Goal: Information Seeking & Learning: Find specific fact

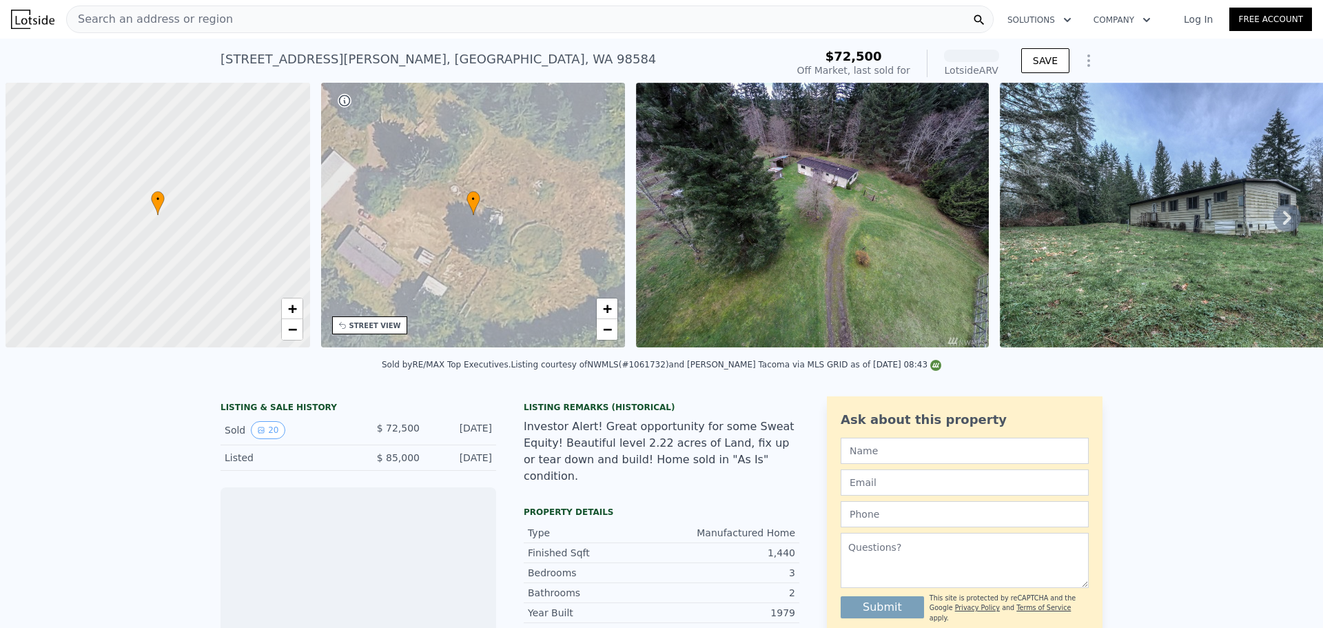
scroll to position [0, 6]
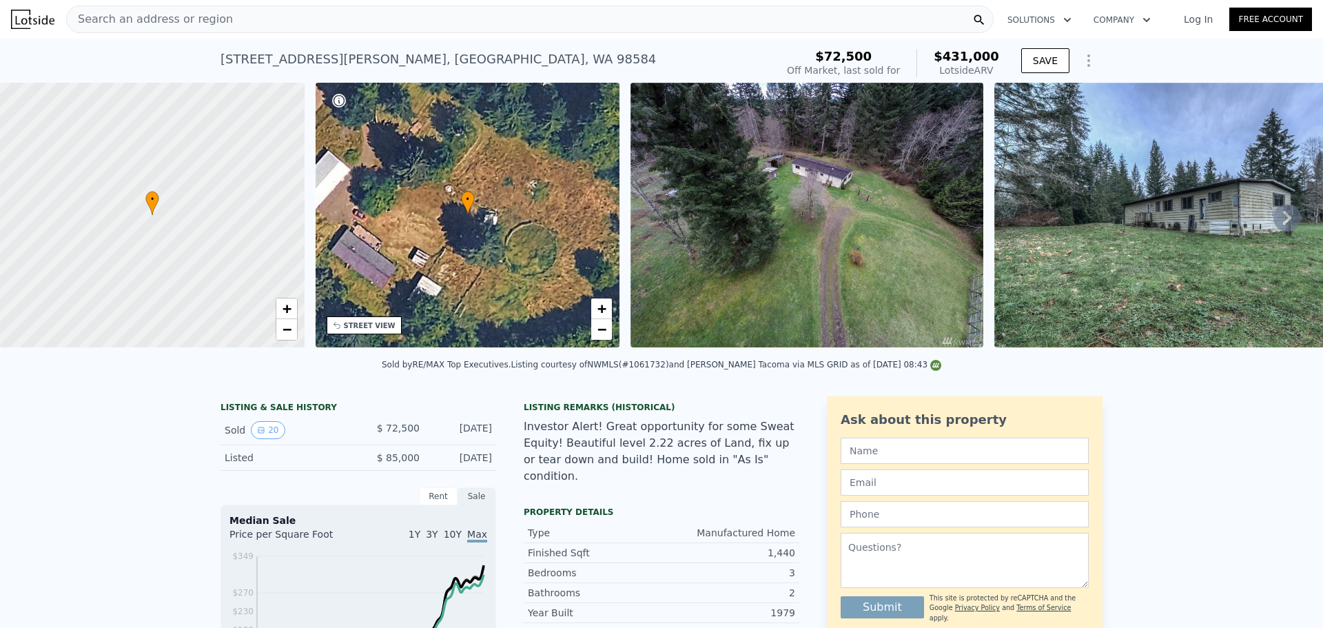
click at [498, 228] on div "• + −" at bounding box center [468, 215] width 305 height 265
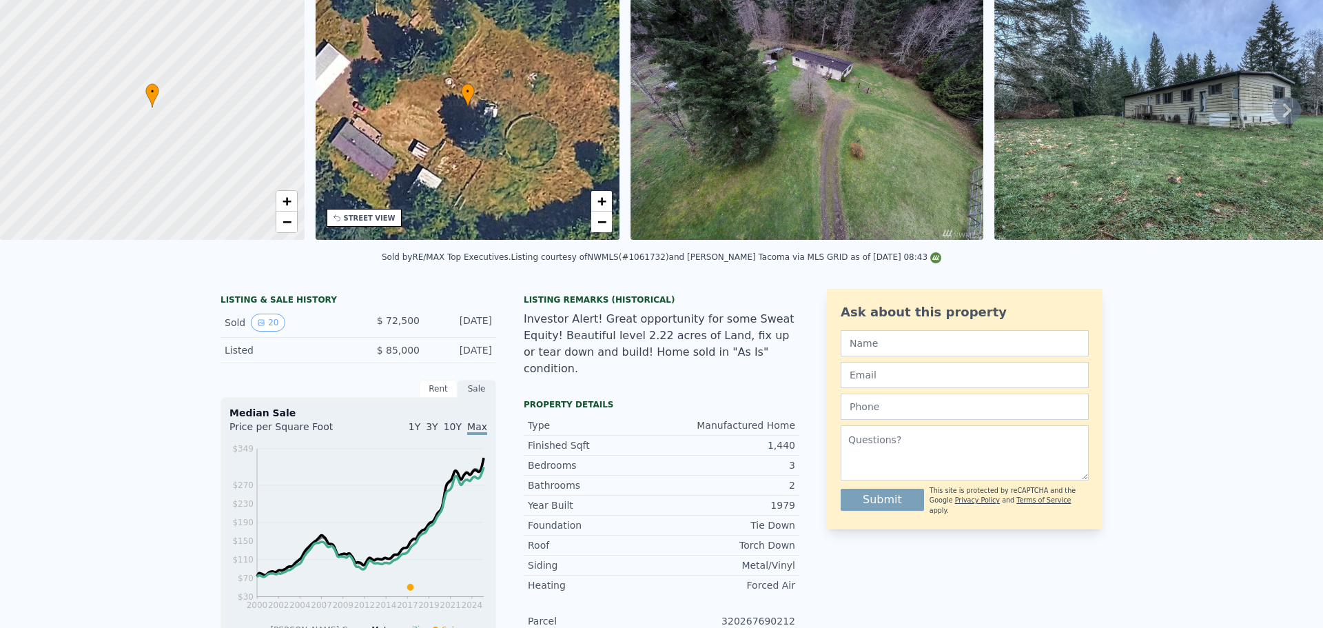
scroll to position [0, 0]
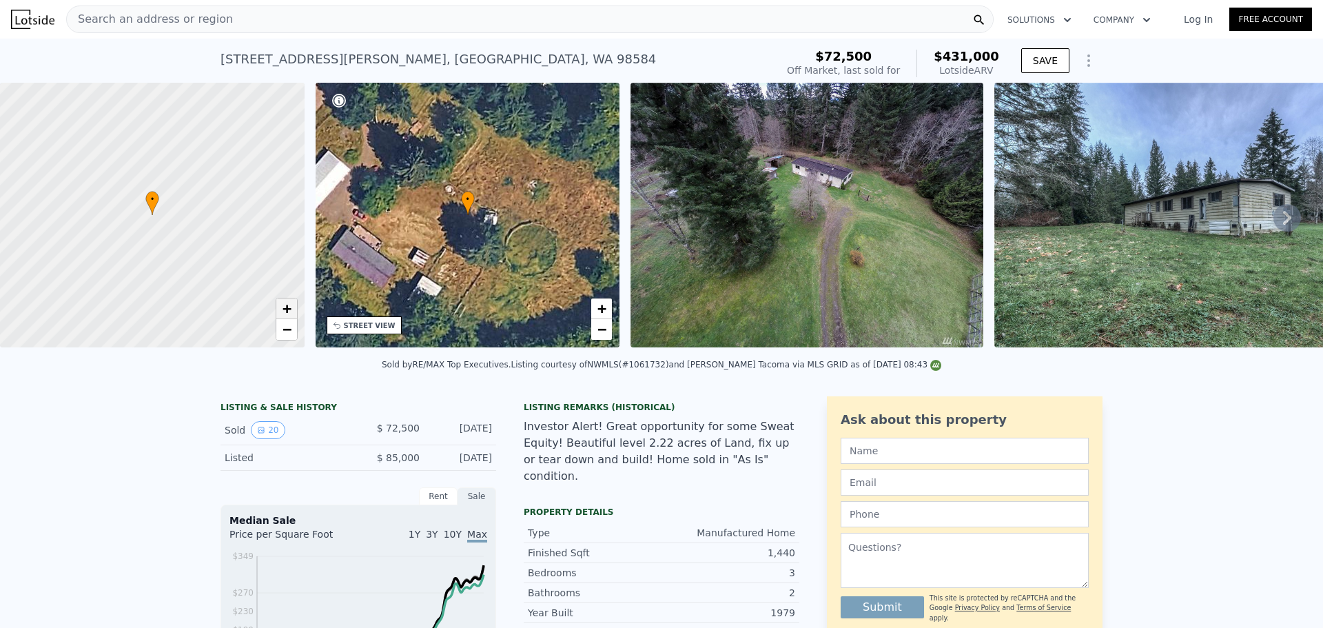
click at [283, 309] on span "+" at bounding box center [286, 308] width 9 height 17
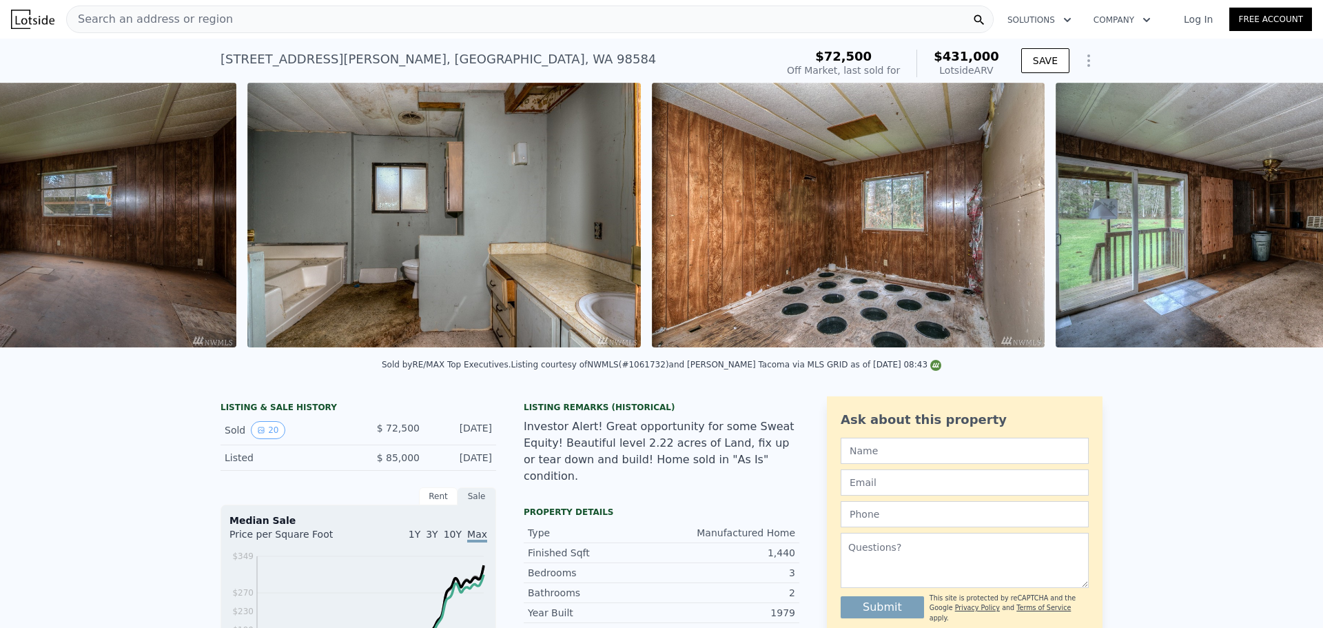
scroll to position [0, 3400]
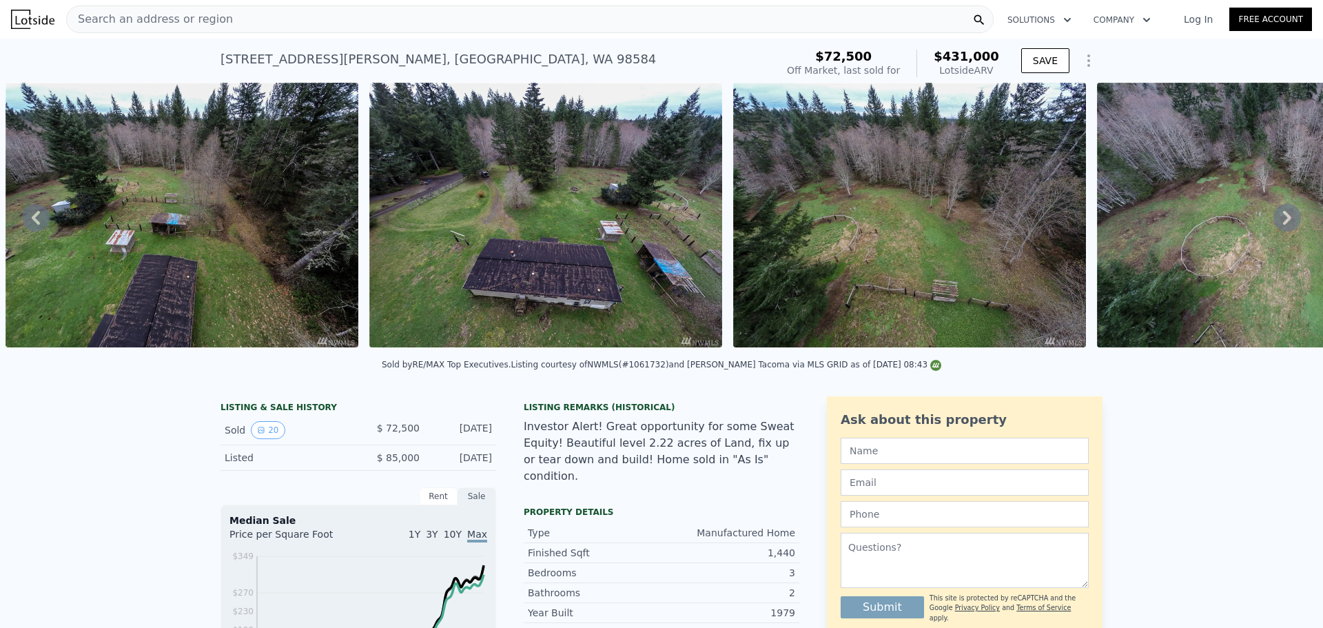
click at [1310, 11] on div "Search an address or region Solutions Company Open main menu Log In Free Account" at bounding box center [661, 19] width 1323 height 33
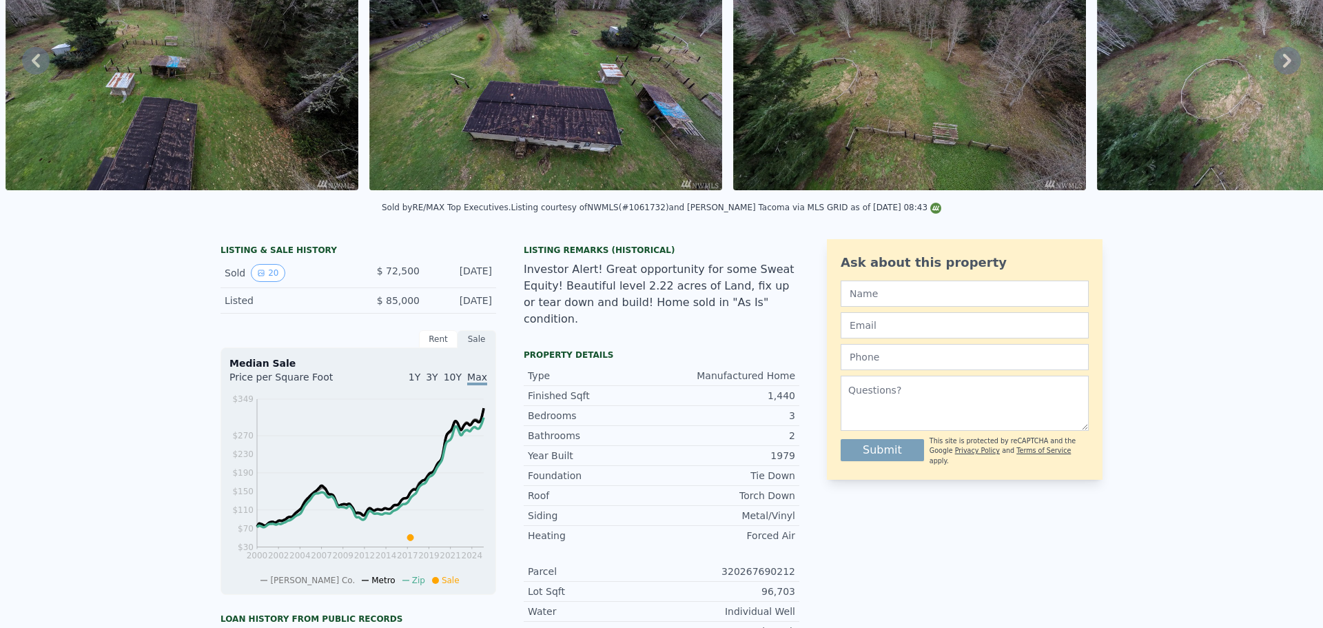
scroll to position [0, 0]
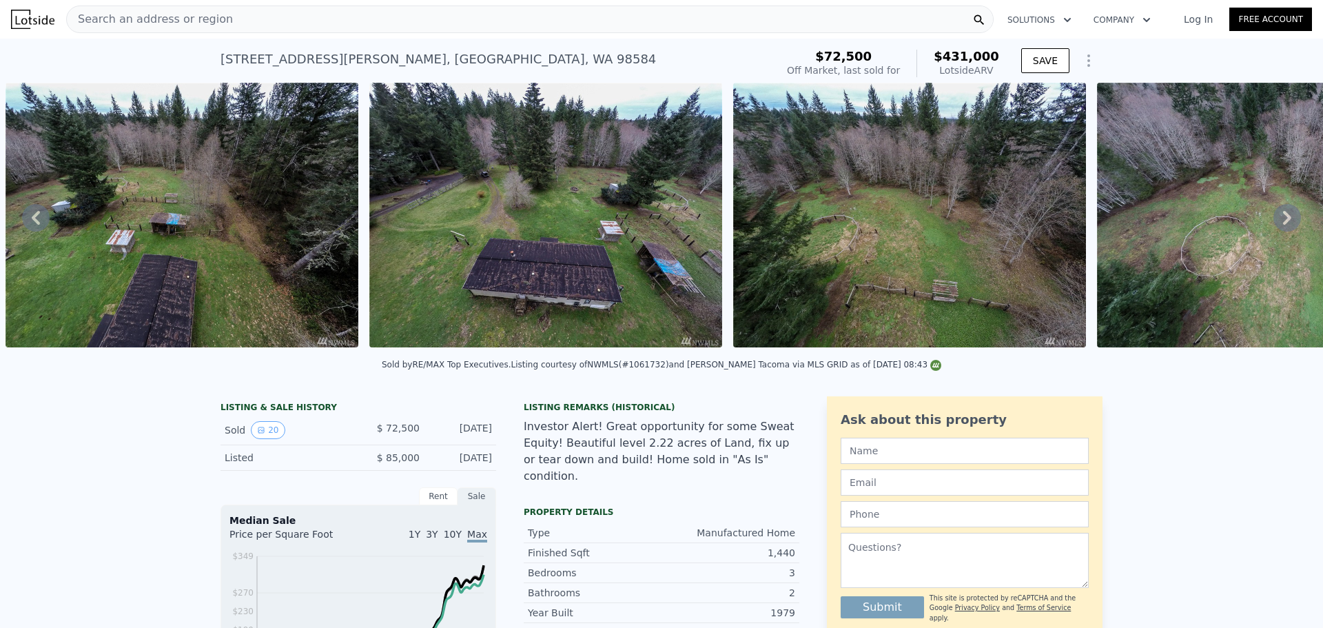
click at [604, 17] on div "Search an address or region" at bounding box center [530, 20] width 928 height 28
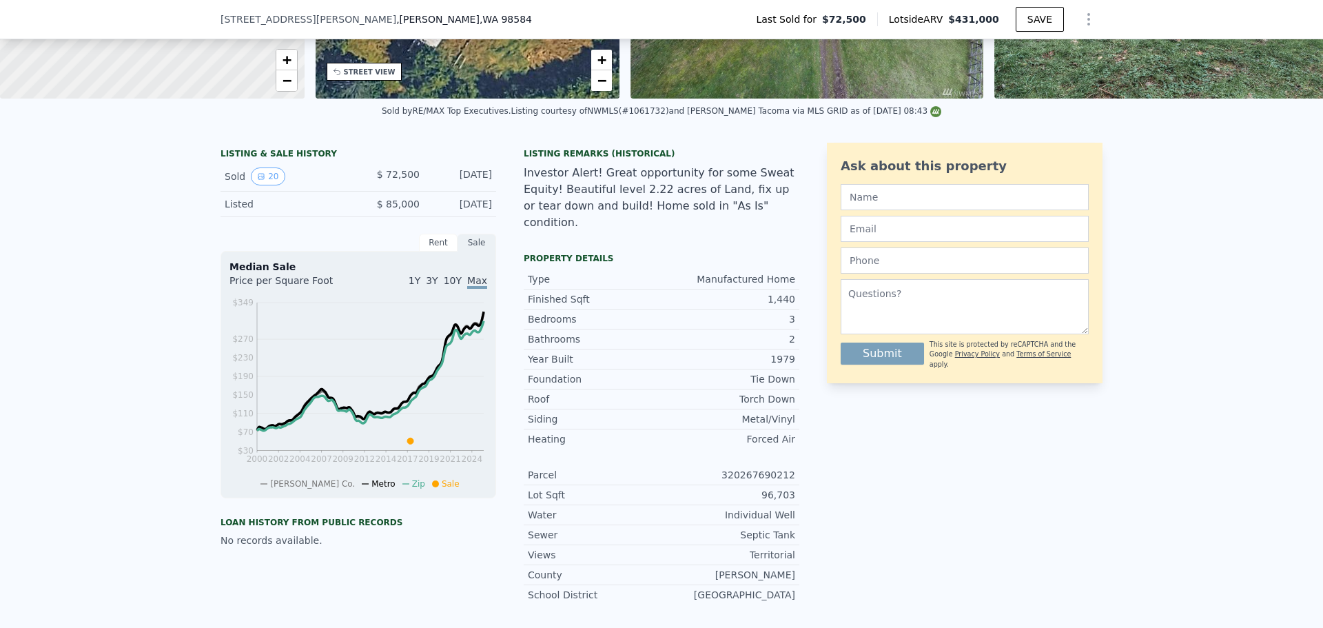
scroll to position [270, 0]
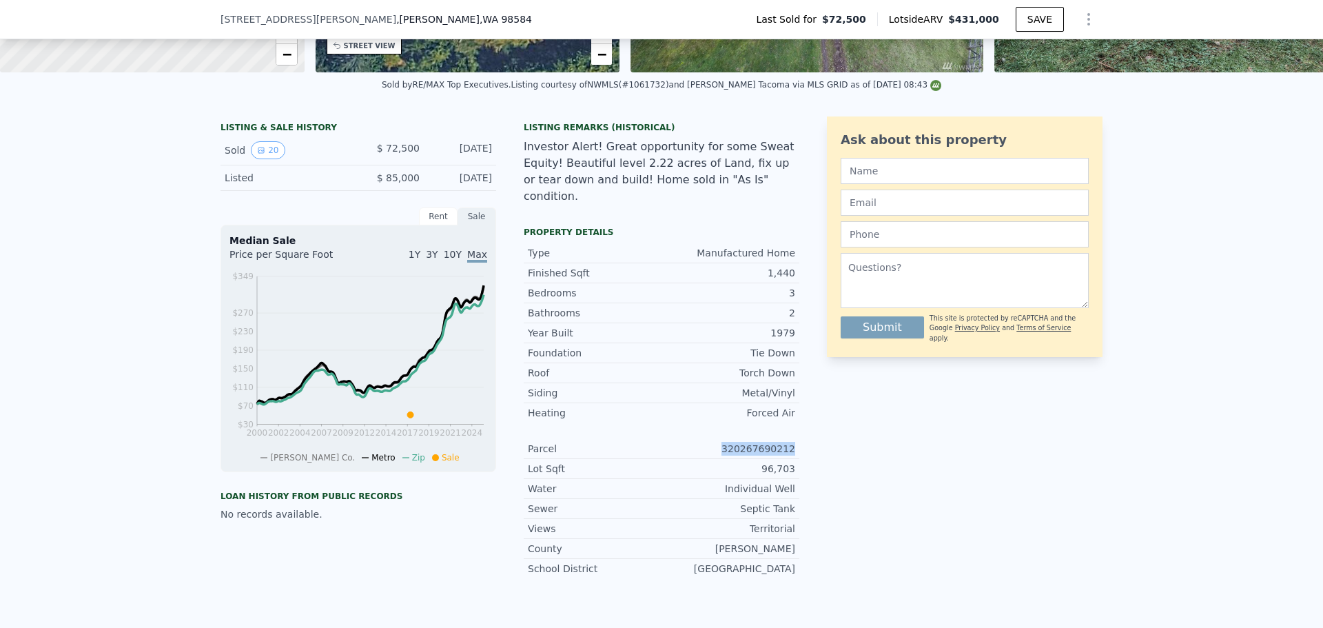
drag, startPoint x: 727, startPoint y: 436, endPoint x: 791, endPoint y: 443, distance: 64.5
click at [791, 443] on div "Parcel 320267690212" at bounding box center [662, 449] width 276 height 20
copy div "320267690212"
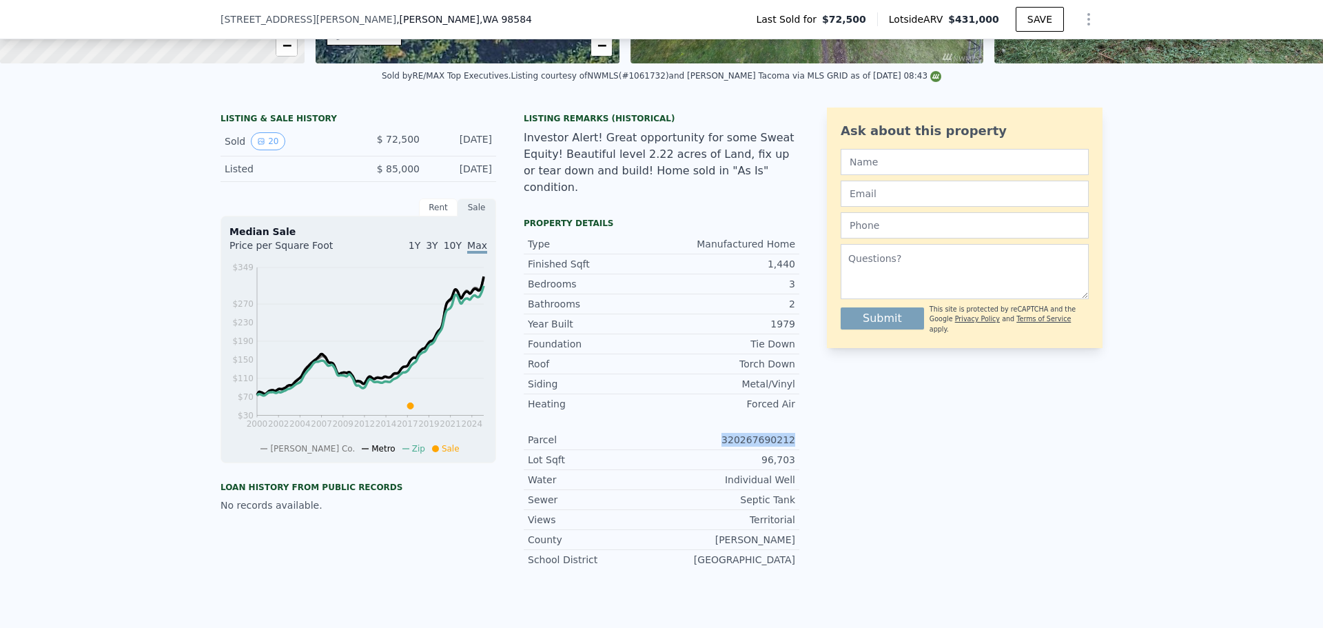
scroll to position [5, 0]
